Goal: Communication & Community: Ask a question

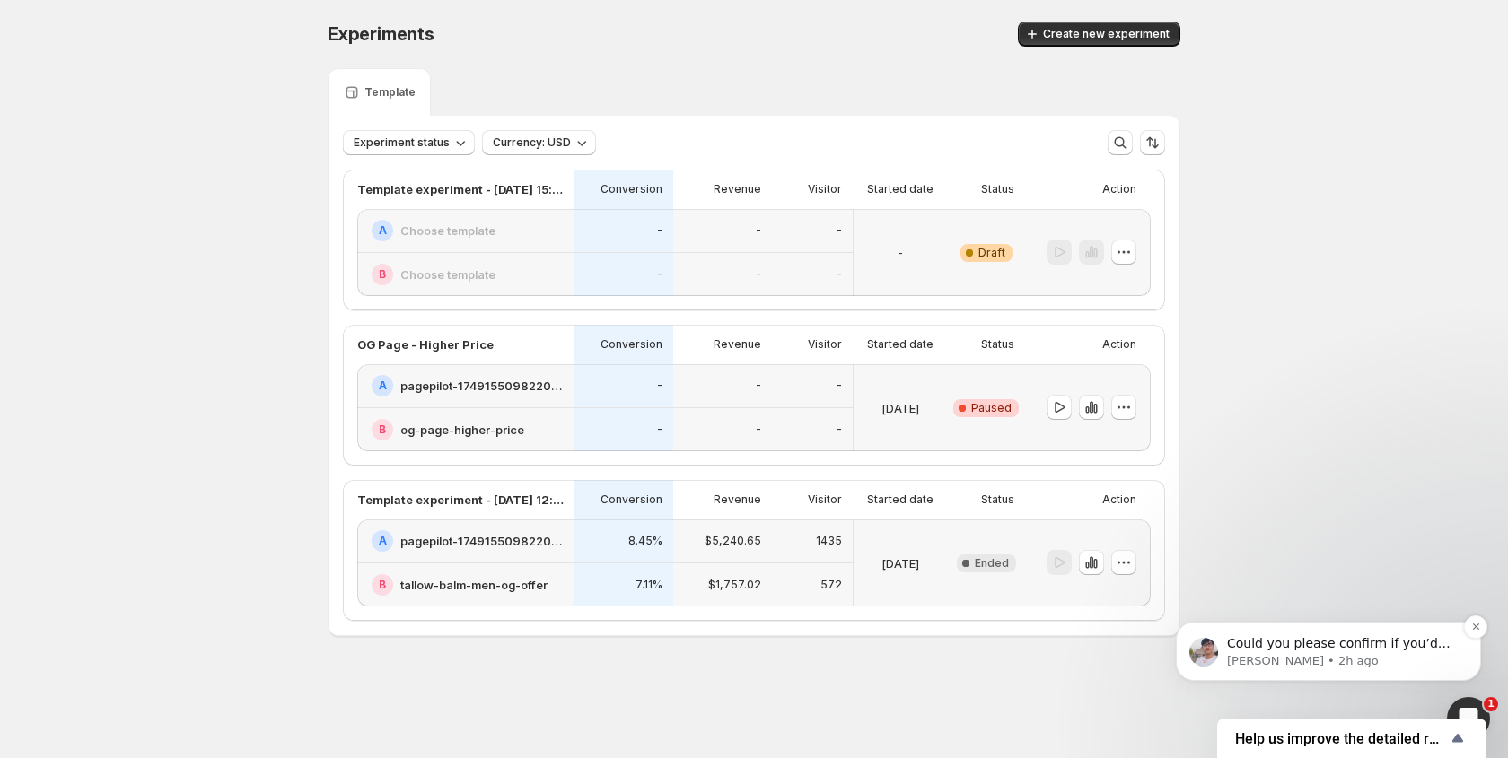
click at [1280, 642] on p "Could you please confirm if you’d like us to end that experiment so we can crea…" at bounding box center [1343, 644] width 232 height 18
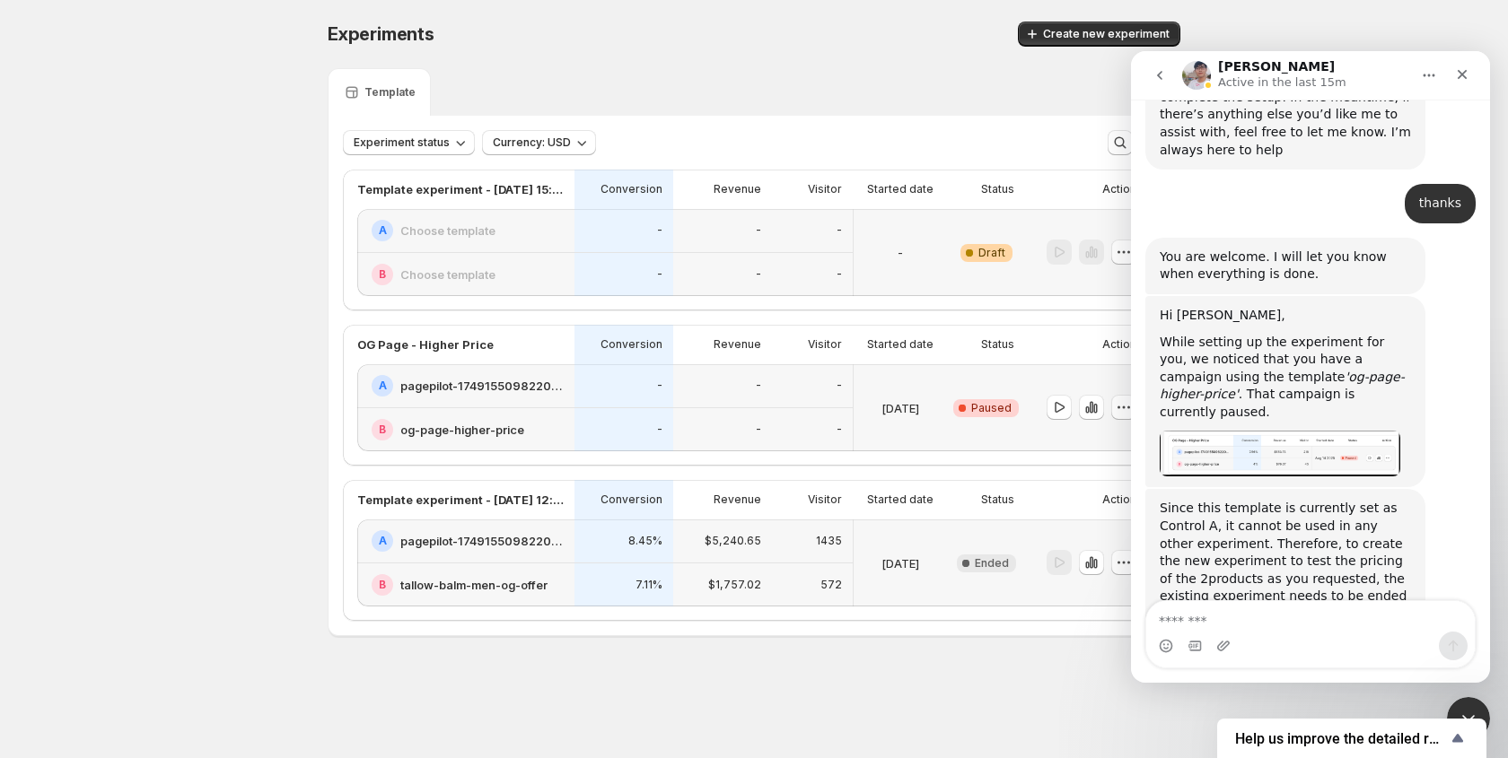
scroll to position [3973, 0]
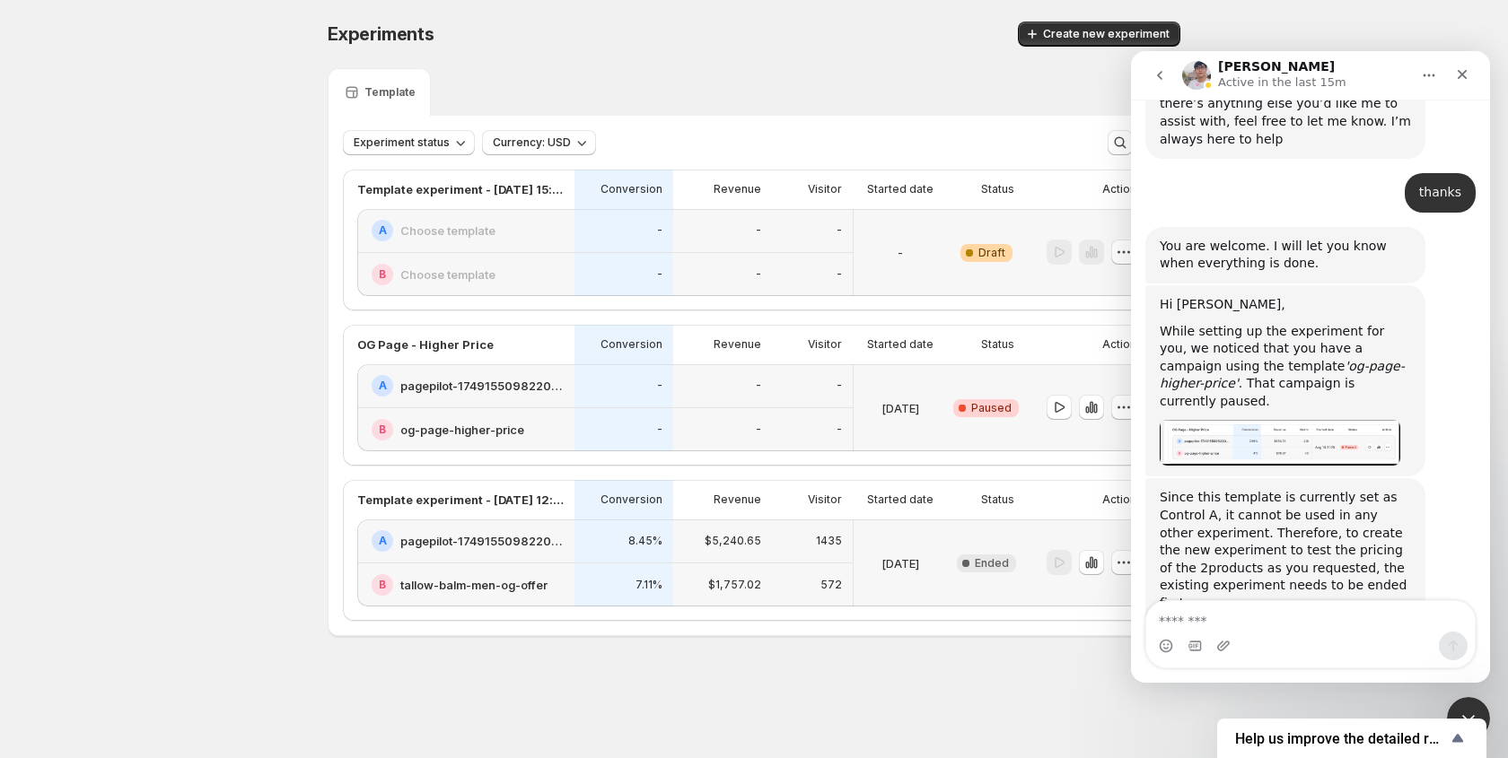
click at [1319, 639] on div "Intercom messenger" at bounding box center [1310, 646] width 328 height 29
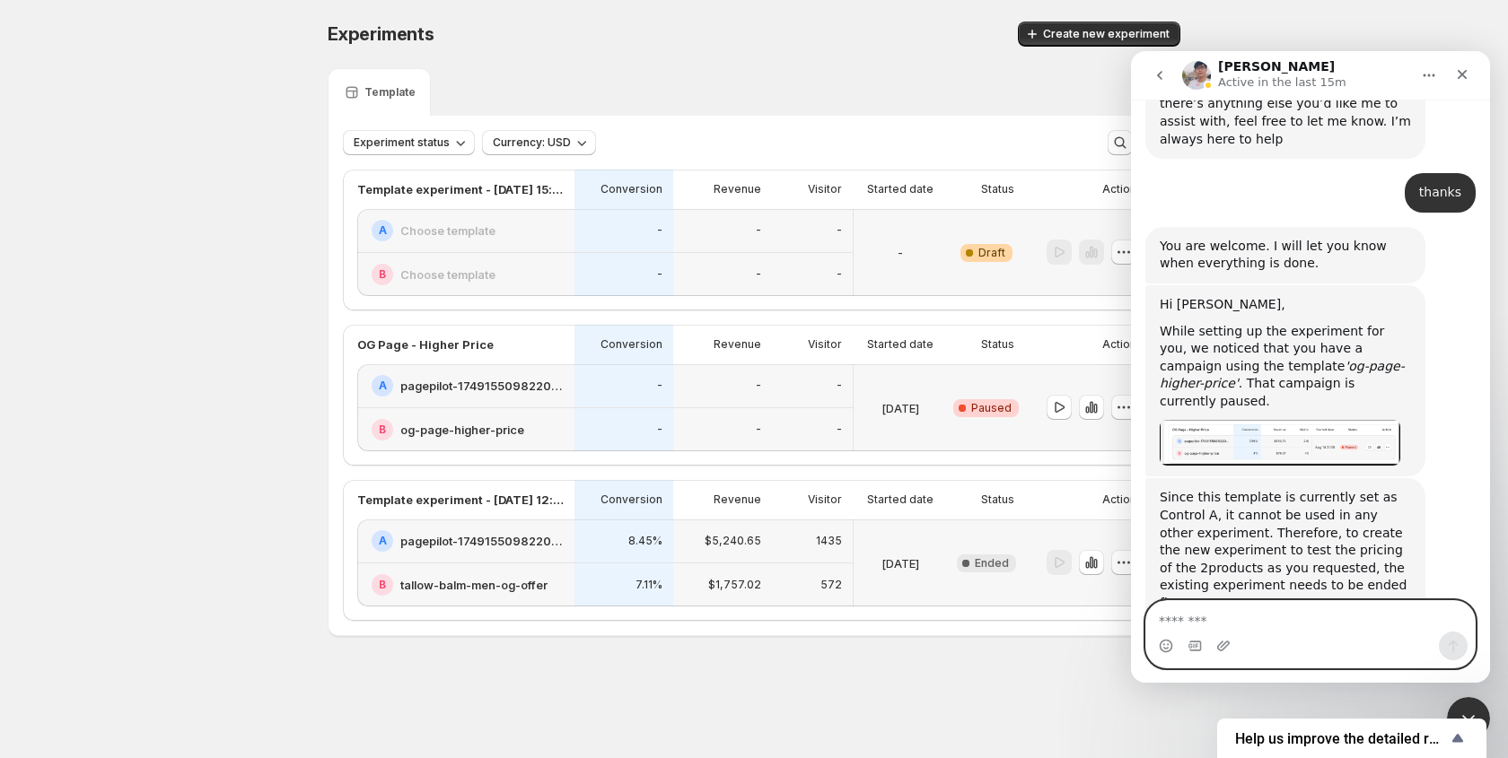
click at [1302, 626] on textarea "Message…" at bounding box center [1310, 616] width 328 height 31
type textarea "**********"
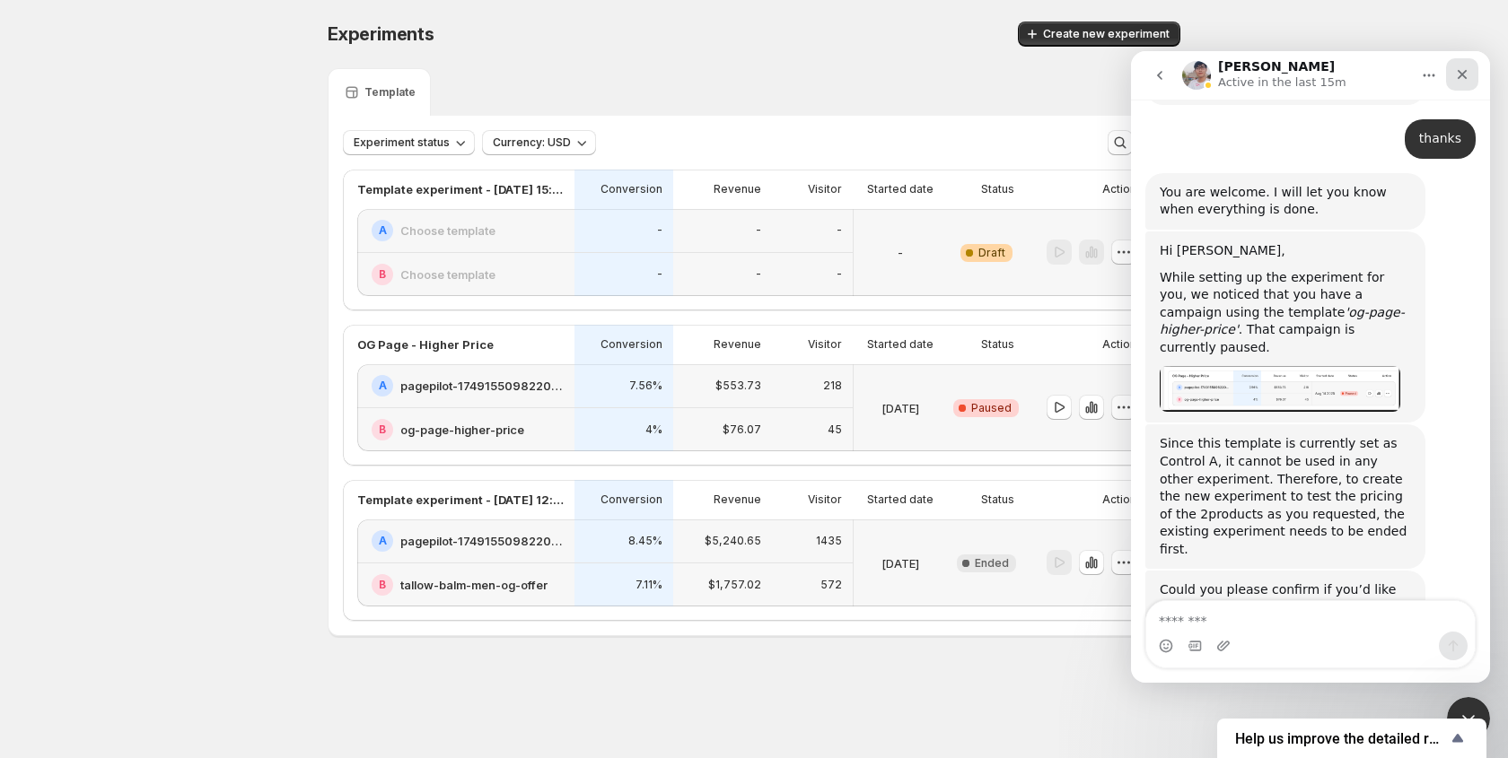
click at [1465, 73] on icon "Close" at bounding box center [1462, 74] width 14 height 14
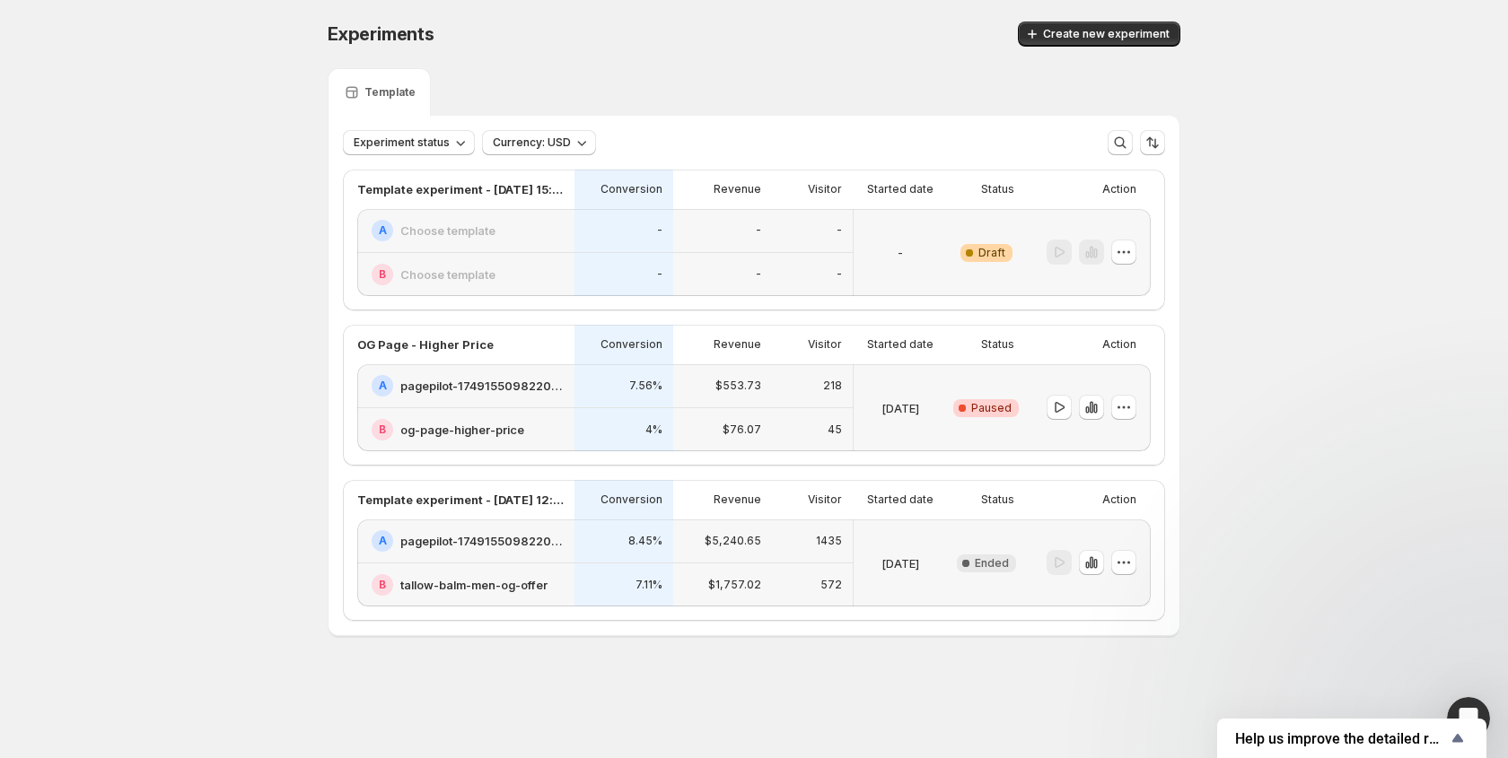
scroll to position [3501, 0]
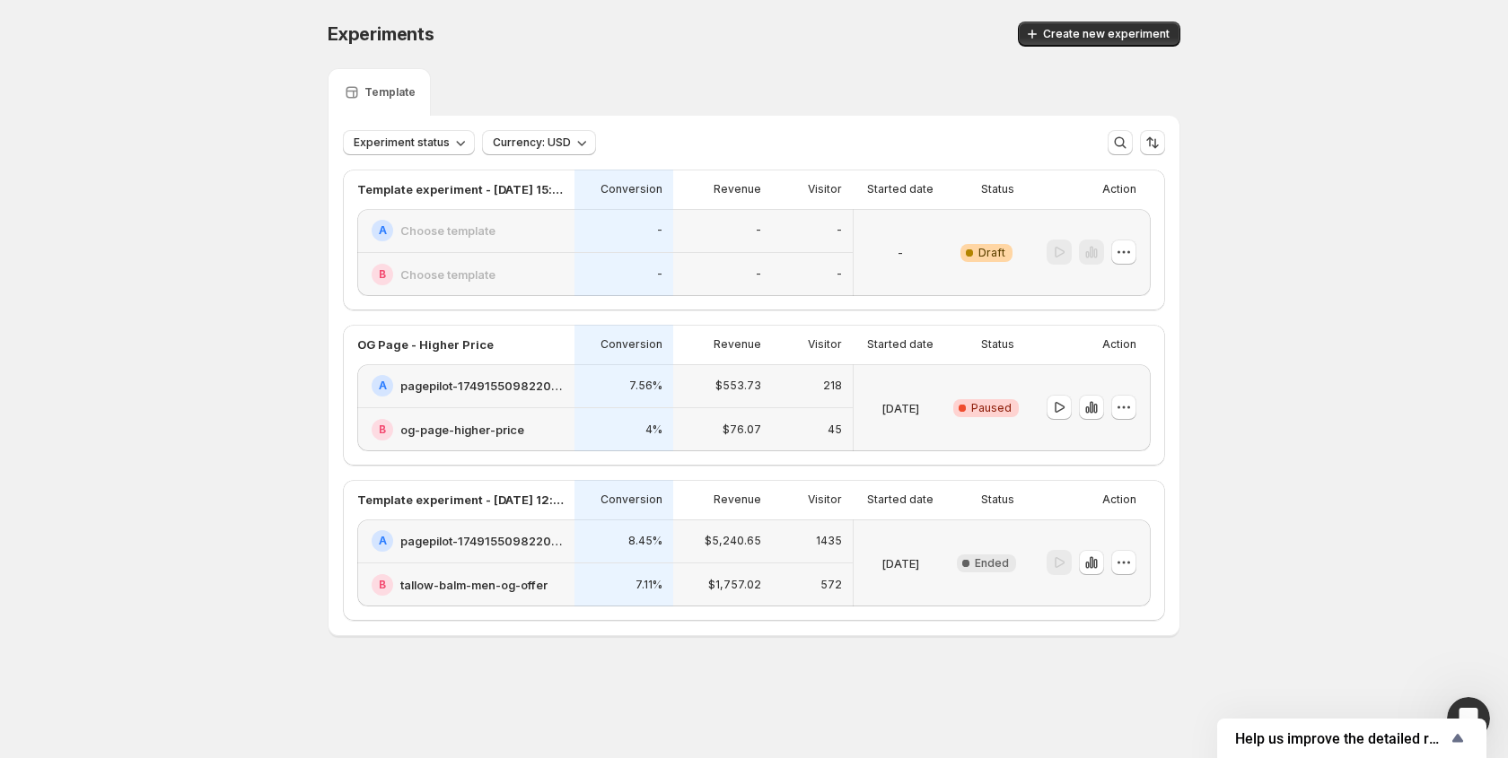
drag, startPoint x: 95, startPoint y: 31, endPoint x: 32, endPoint y: 2, distance: 69.1
click at [95, 31] on div "Experiments. This page is ready Experiments Create new experiment Template Expe…" at bounding box center [754, 366] width 1508 height 733
